Goal: Information Seeking & Learning: Learn about a topic

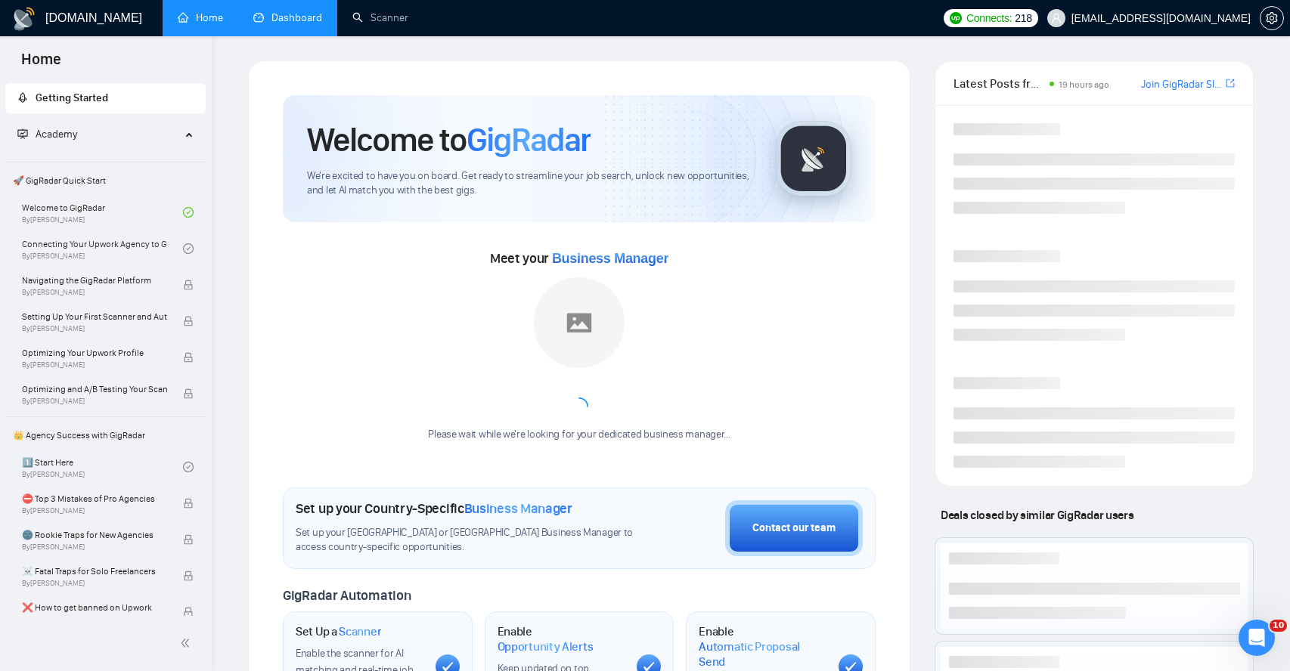
click at [305, 23] on link "Dashboard" at bounding box center [287, 17] width 69 height 13
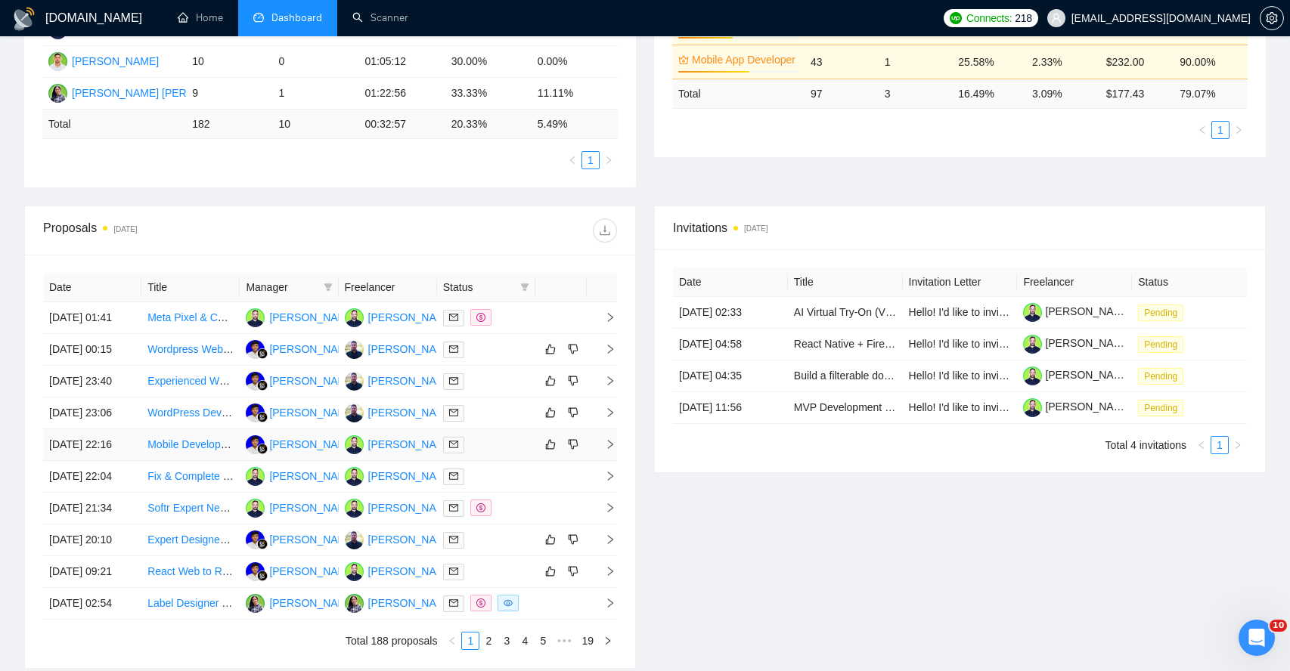
scroll to position [380, 0]
click at [605, 354] on icon "right" at bounding box center [610, 348] width 11 height 11
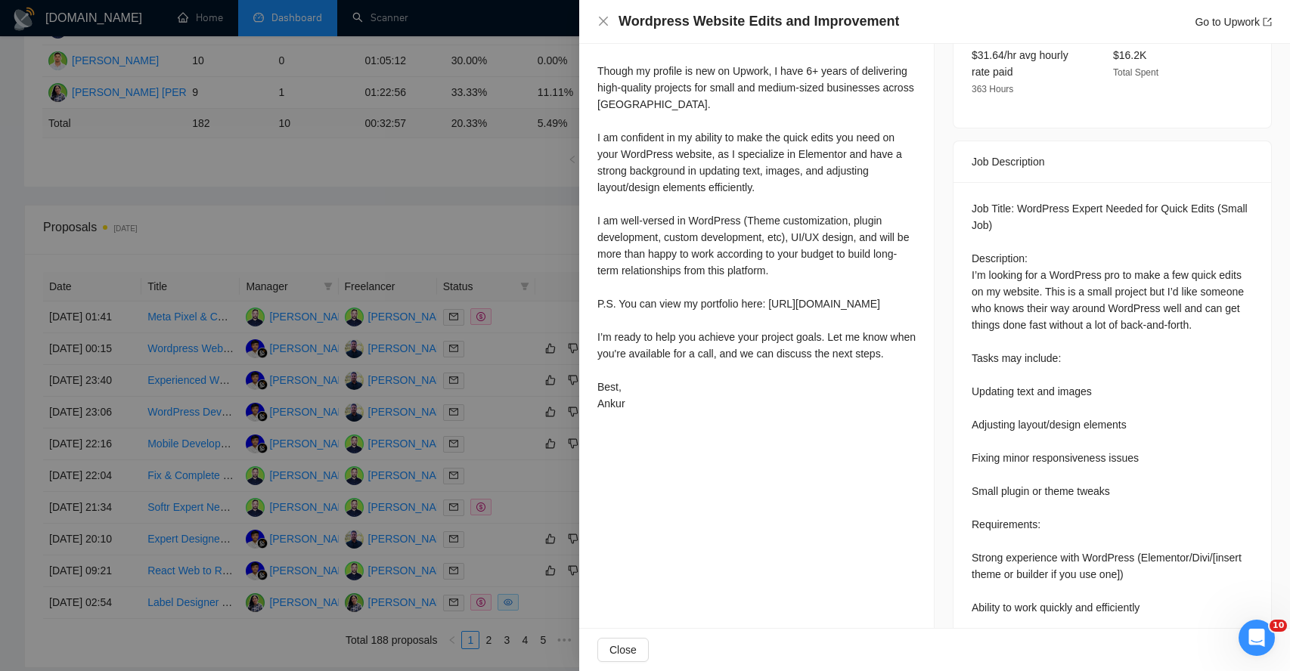
scroll to position [513, 0]
click at [999, 251] on div "Job Title: WordPress Expert Needed for Quick Edits (Small Job) Description: I’m…" at bounding box center [1112, 526] width 281 height 649
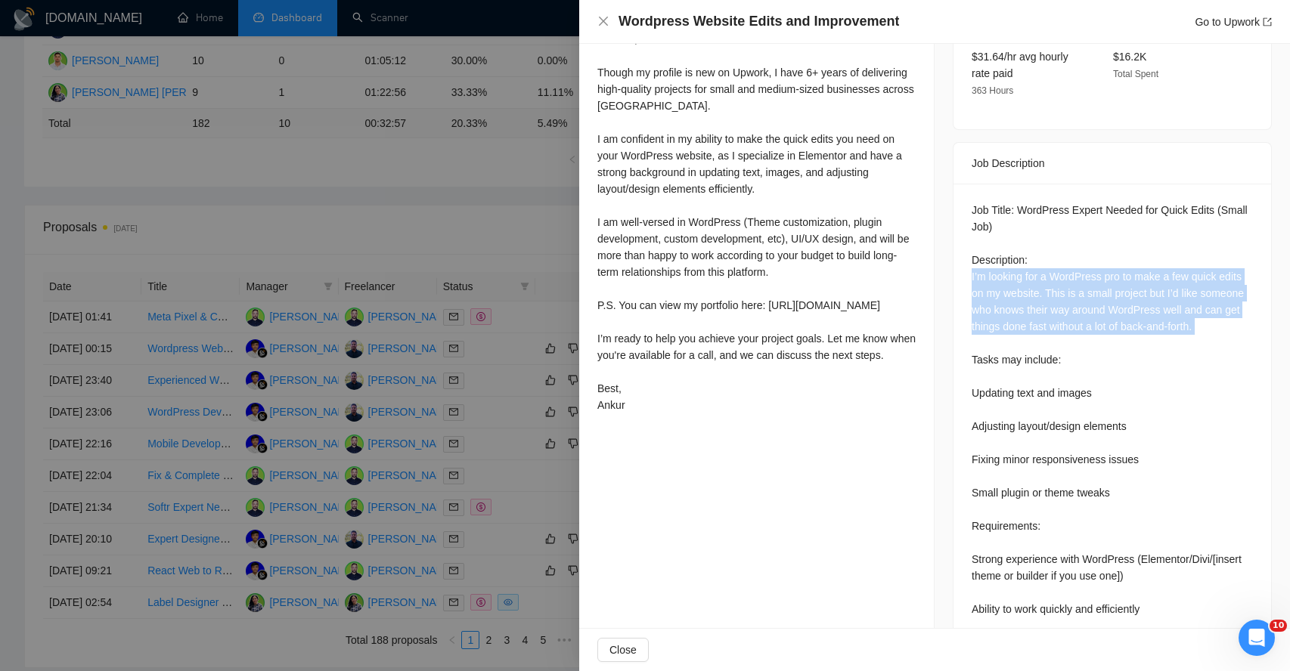
click at [999, 251] on div "Job Title: WordPress Expert Needed for Quick Edits (Small Job) Description: I’m…" at bounding box center [1112, 526] width 281 height 649
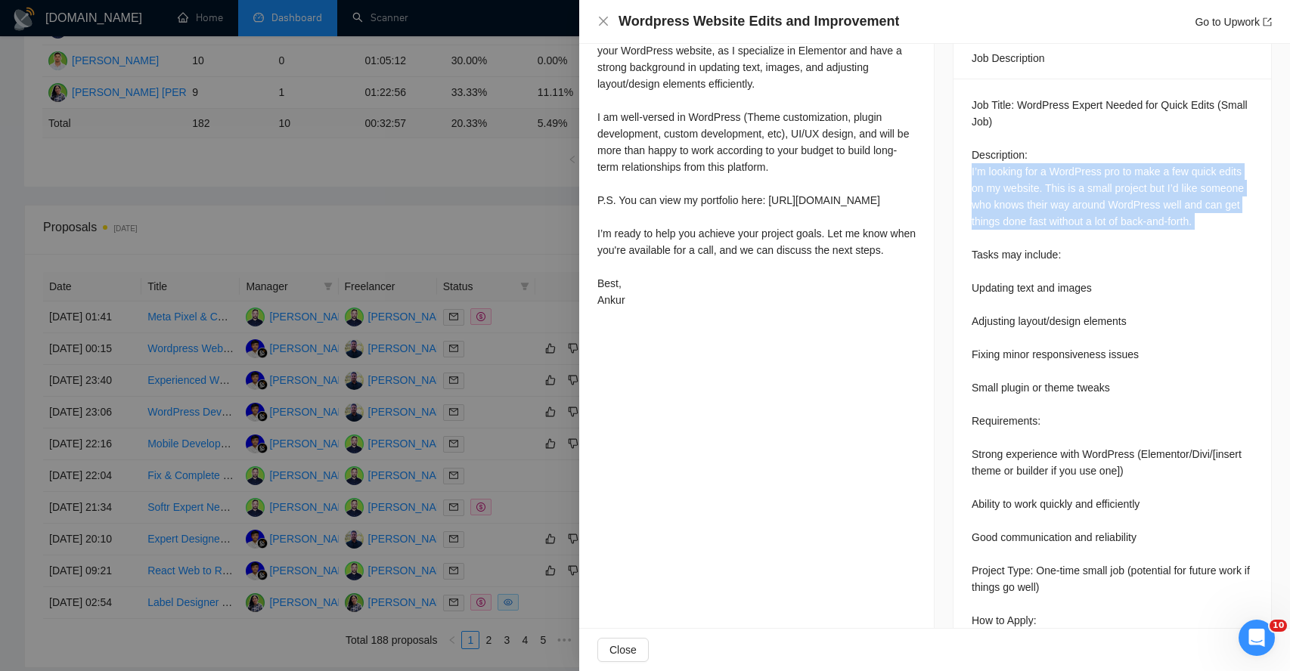
scroll to position [640, 0]
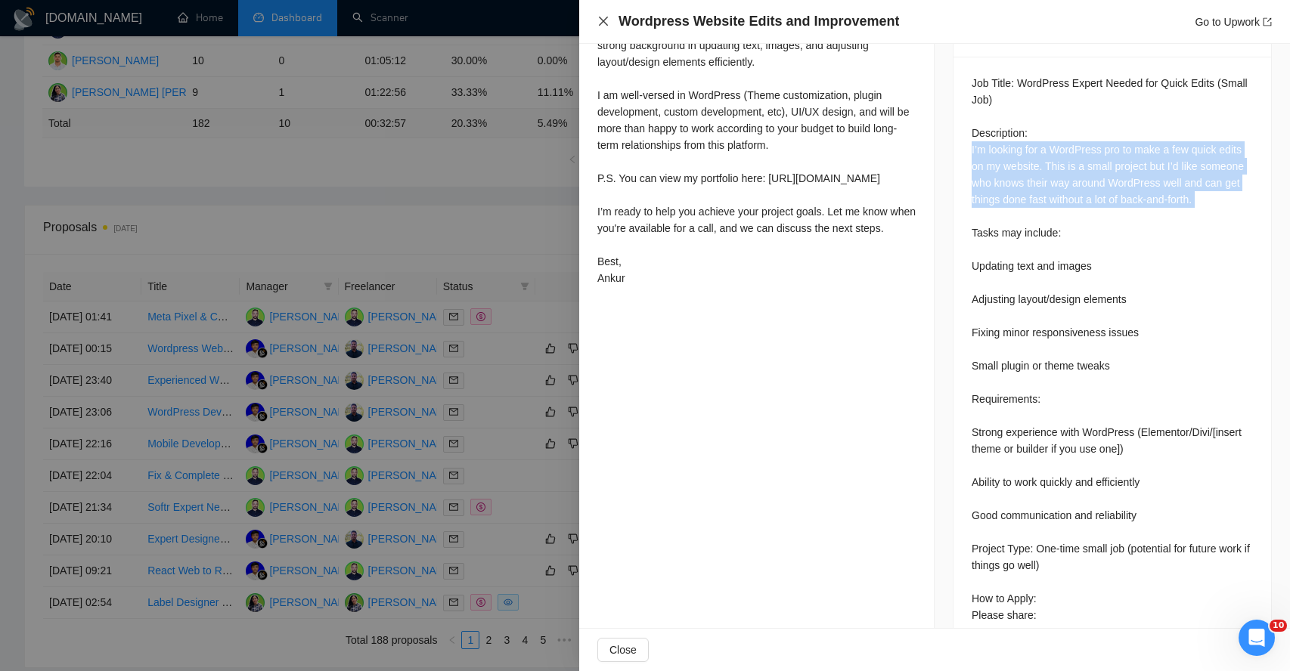
click at [605, 22] on icon "close" at bounding box center [603, 21] width 12 height 12
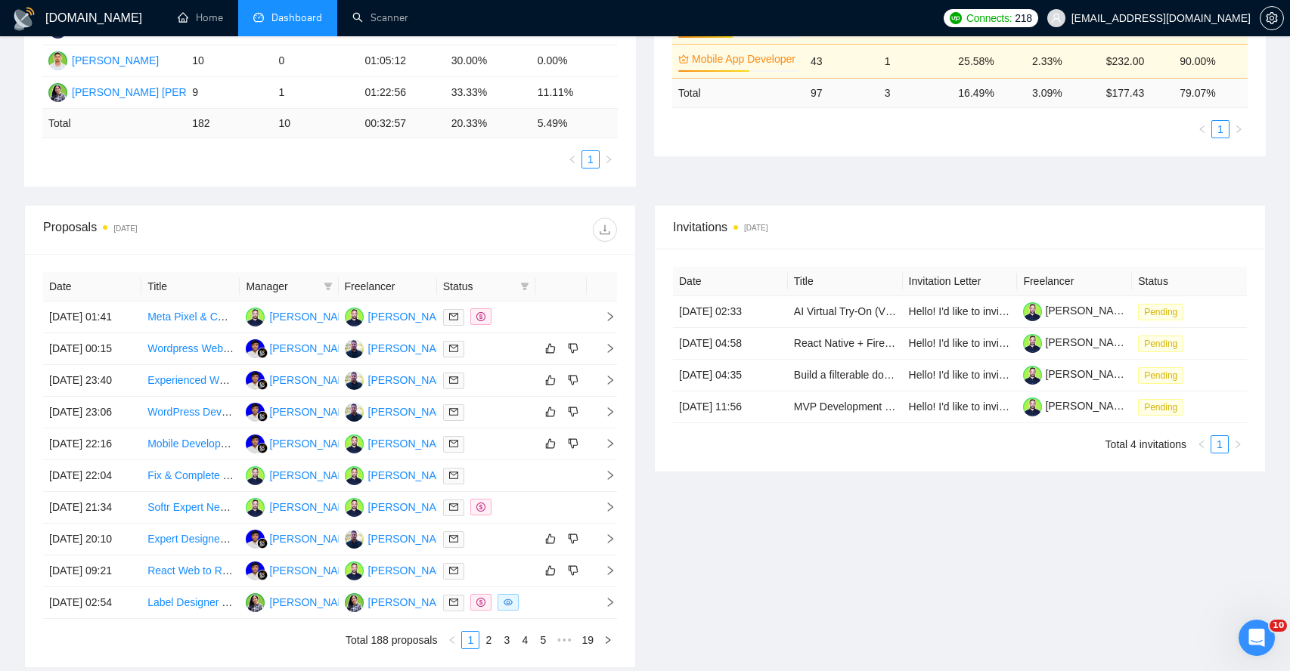
click at [767, 498] on div "Invitations [DATE] Date Title Invitation Letter Freelancer Status [DATE] 02:33 …" at bounding box center [960, 437] width 630 height 464
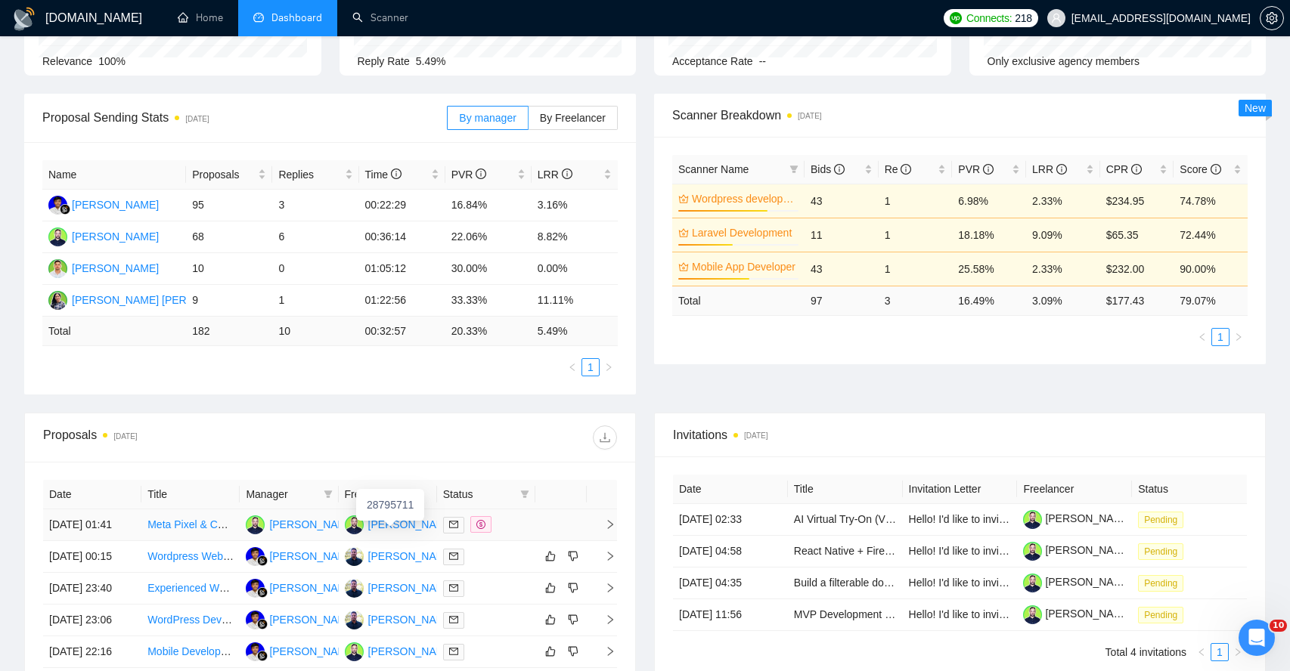
scroll to position [0, 0]
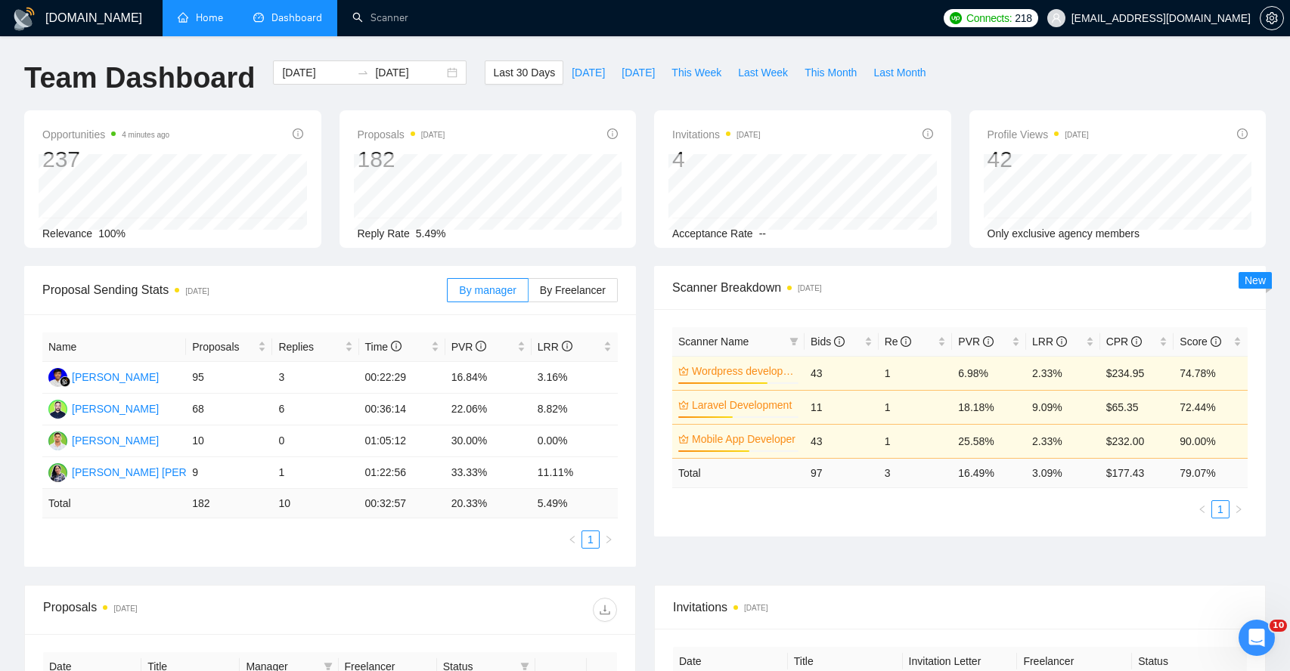
click at [215, 24] on link "Home" at bounding box center [200, 17] width 45 height 13
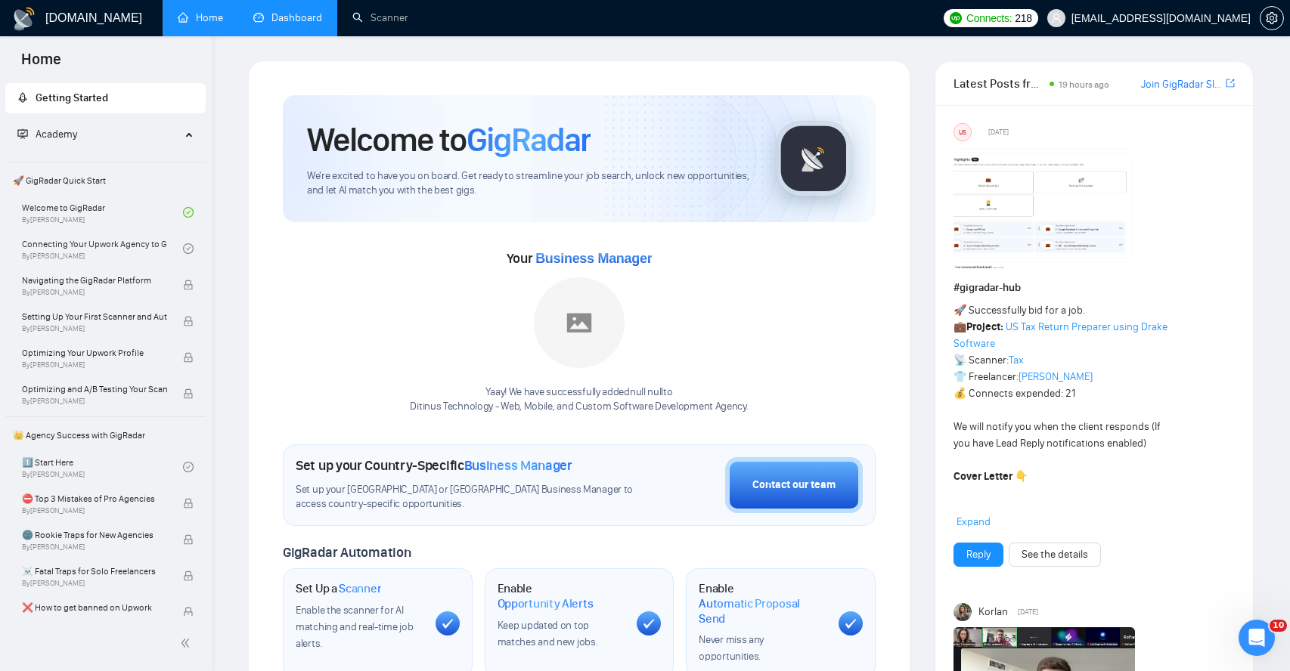
click at [287, 20] on link "Dashboard" at bounding box center [287, 17] width 69 height 13
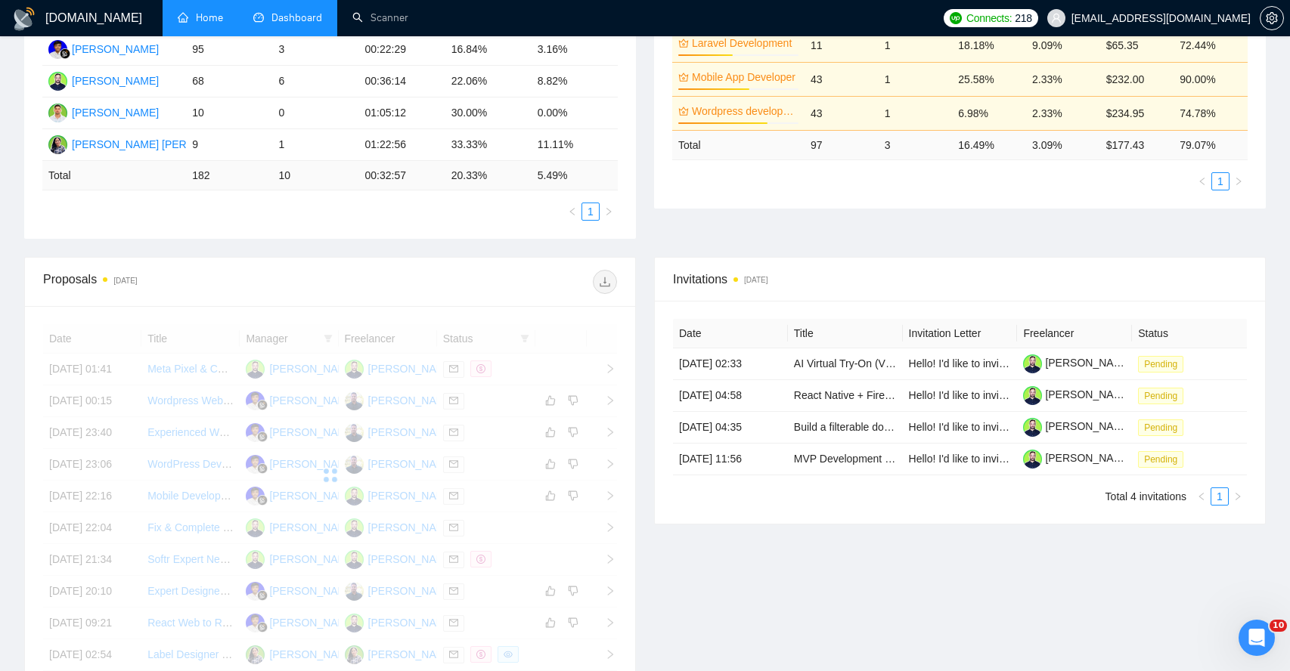
scroll to position [337, 0]
